Goal: Find specific page/section: Find specific page/section

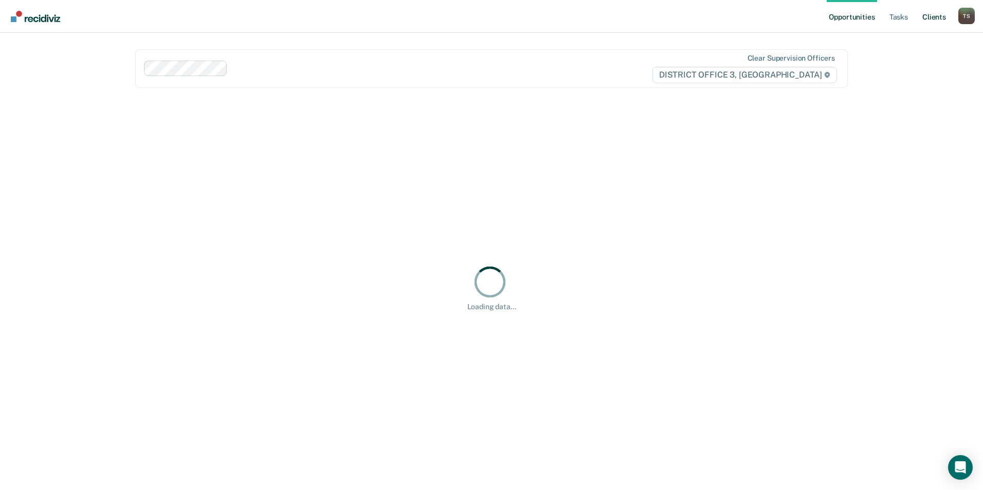
click at [935, 19] on link "Client s" at bounding box center [934, 16] width 28 height 33
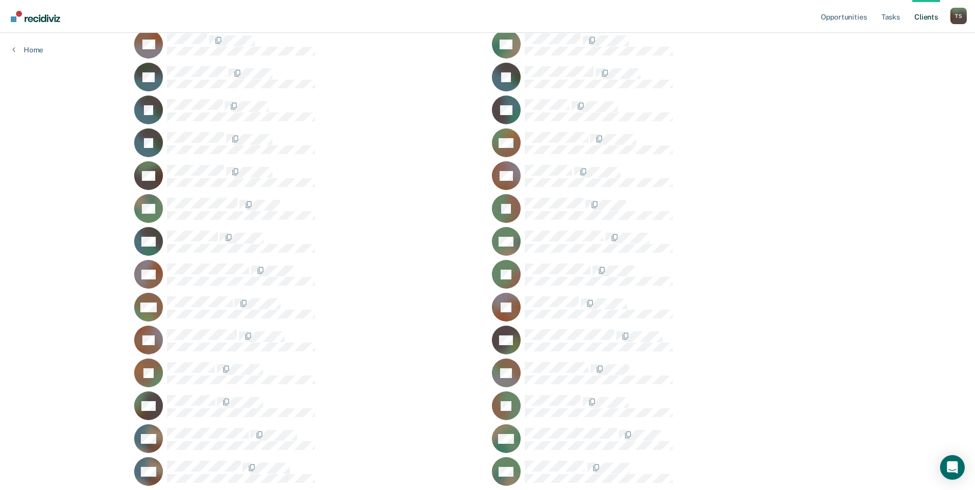
scroll to position [565, 0]
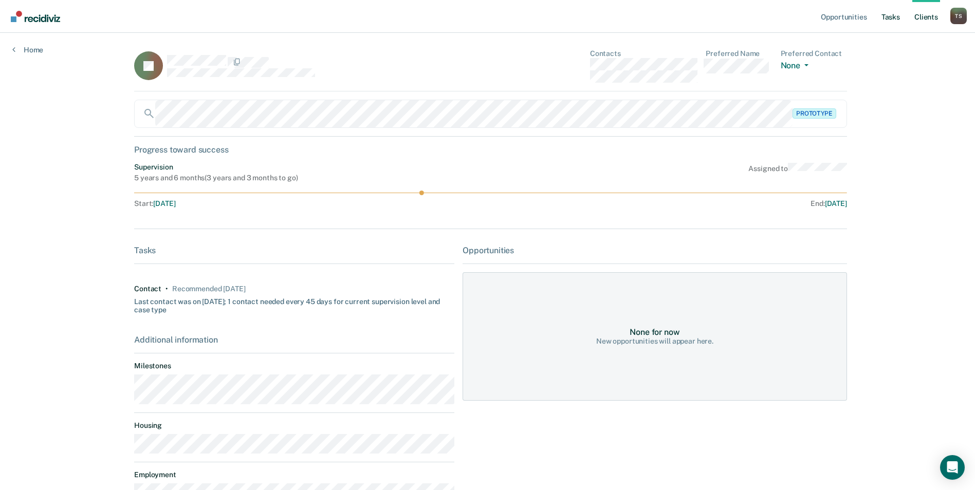
click at [885, 13] on link "Tasks" at bounding box center [891, 16] width 23 height 33
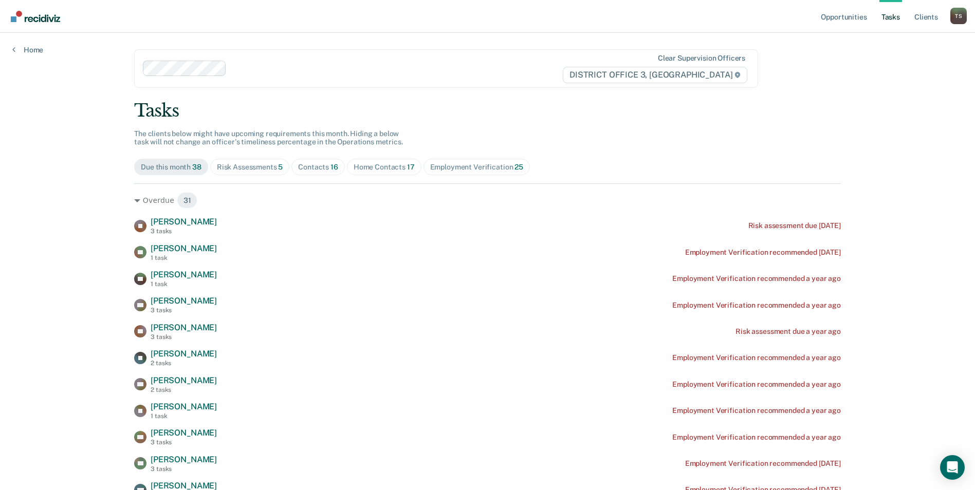
click at [383, 170] on div "Home Contacts 17" at bounding box center [384, 167] width 61 height 9
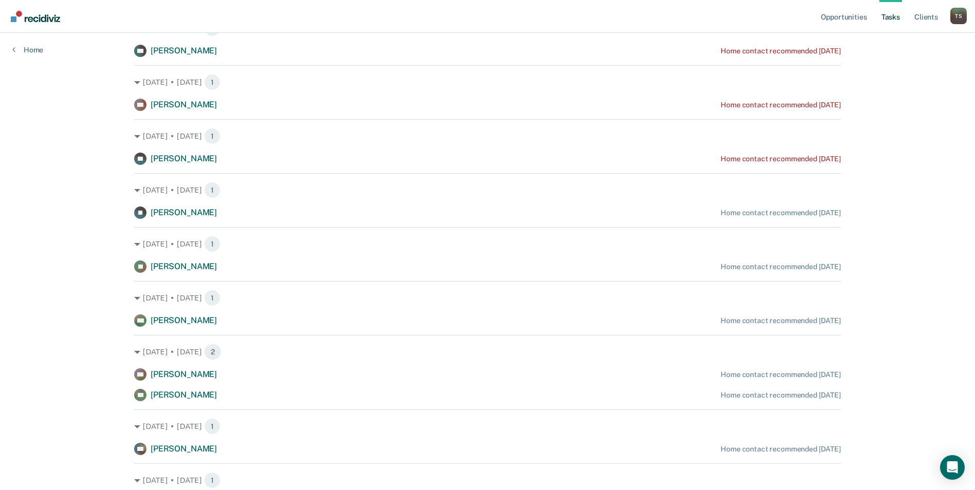
scroll to position [514, 0]
